Goal: Information Seeking & Learning: Learn about a topic

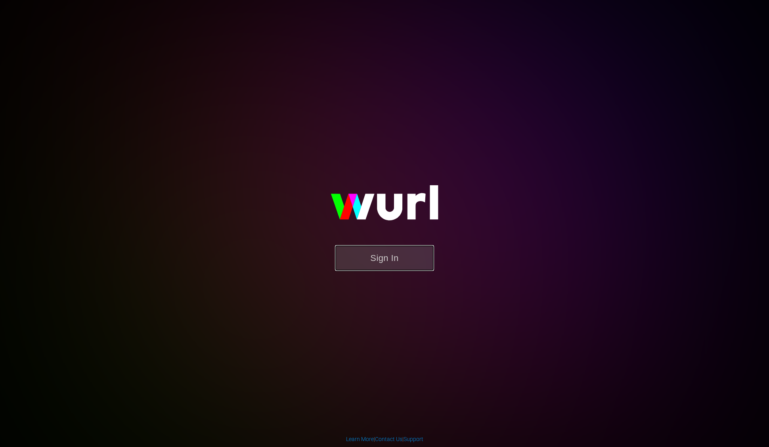
click at [402, 267] on button "Sign In" at bounding box center [384, 258] width 99 height 26
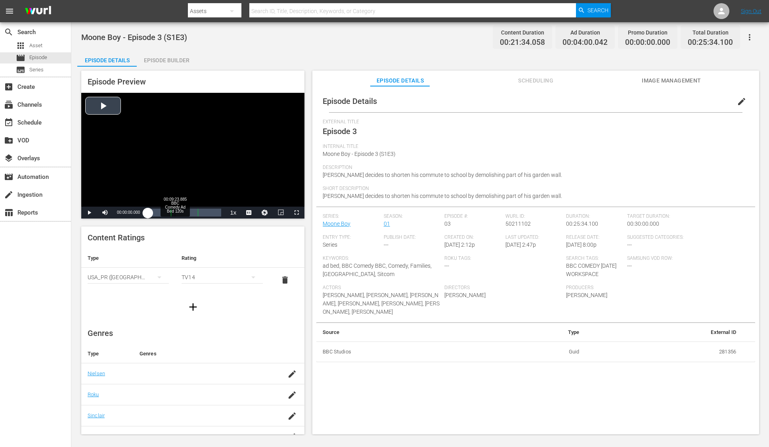
click at [174, 211] on div "Loaded : 0.45% 00:09:23.885 BBC Comedy Ad Bed 120s 00:00:00.000 Cue Point 1: 00…" at bounding box center [184, 213] width 73 height 8
click at [213, 212] on div "00:22:31.666 Episode 3 (3/3)" at bounding box center [213, 213] width 0 height 8
click at [213, 212] on div "00:18:40.419" at bounding box center [180, 213] width 65 height 8
click at [297, 213] on span "Video Player" at bounding box center [297, 213] width 0 height 0
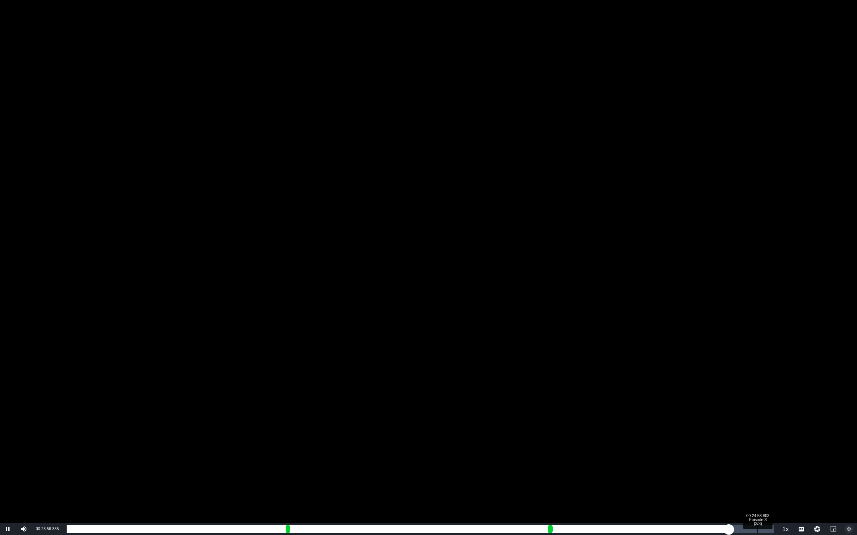
click at [757, 446] on div "00:24:58.803 Episode 3 (3/3)" at bounding box center [757, 529] width 0 height 8
click at [765, 446] on div "00:21:16.195" at bounding box center [416, 529] width 698 height 8
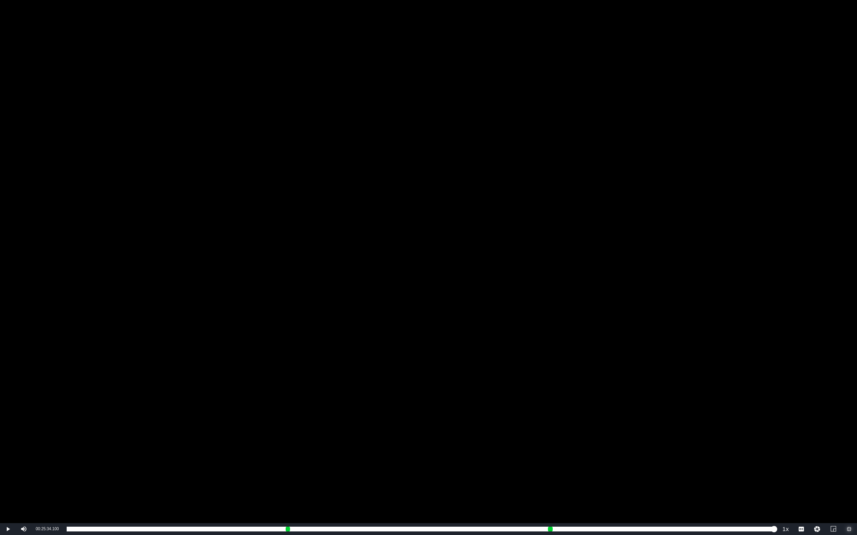
click at [769, 446] on span "Video Player" at bounding box center [849, 529] width 0 height 0
